Goal: Consume media (video, audio)

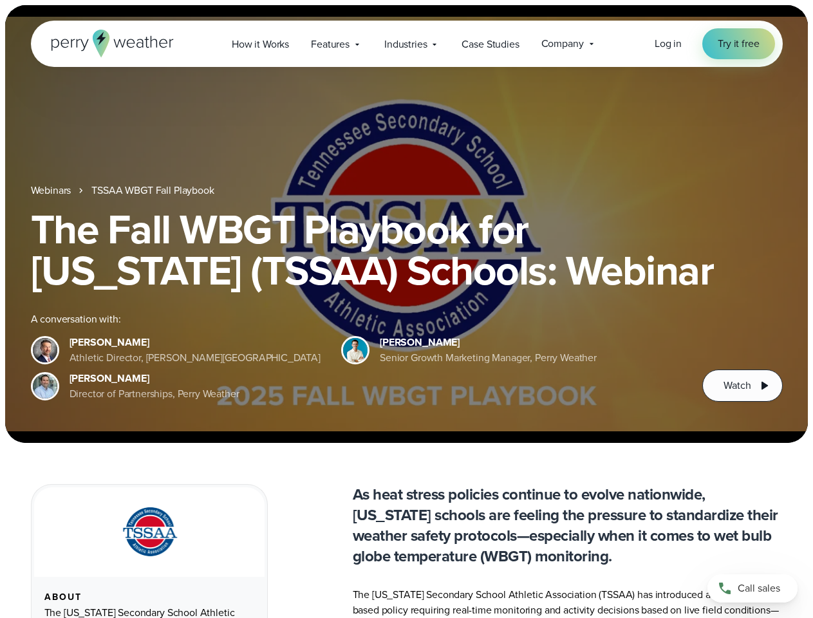
click at [406, 309] on div "The Fall WBGT Playbook for [US_STATE] (TSSAA) Schools: Webinar A conversation w…" at bounding box center [407, 305] width 752 height 193
click at [406, 44] on span "Industries" at bounding box center [405, 44] width 42 height 15
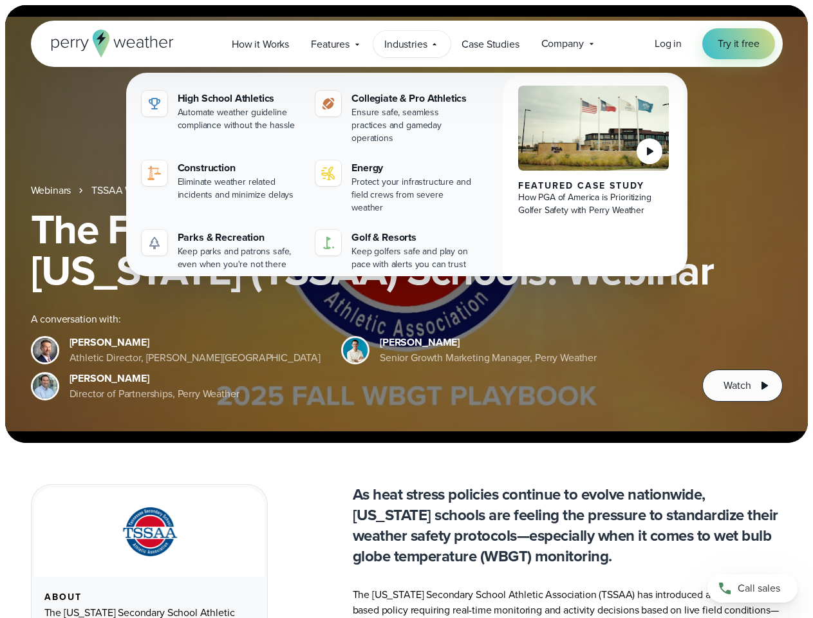
click at [406, 224] on h1 "The Fall WBGT Playbook for [US_STATE] (TSSAA) Schools: Webinar" at bounding box center [407, 250] width 752 height 82
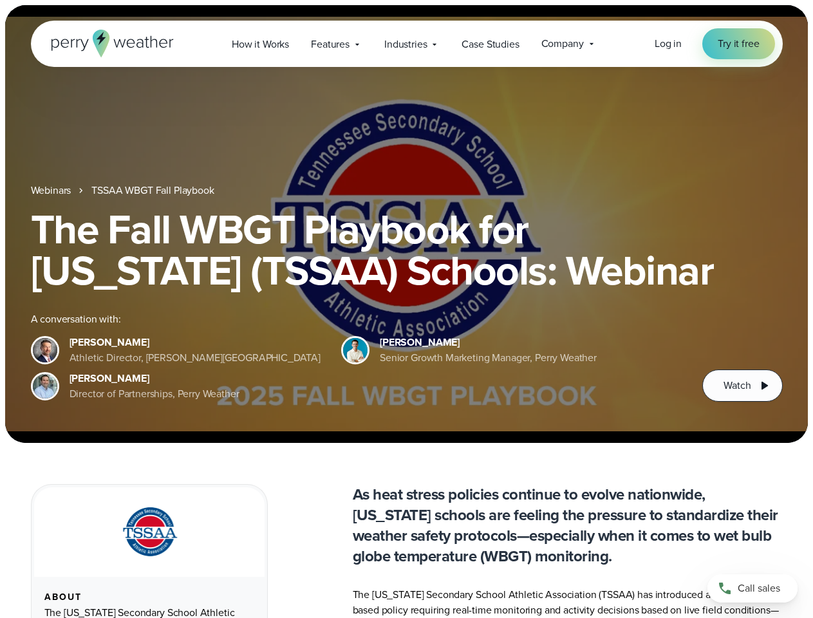
click at [154, 191] on link "TSSAA WBGT Fall Playbook" at bounding box center [152, 190] width 122 height 15
click at [742, 386] on span "Watch" at bounding box center [737, 385] width 27 height 15
